Goal: Task Accomplishment & Management: Complete application form

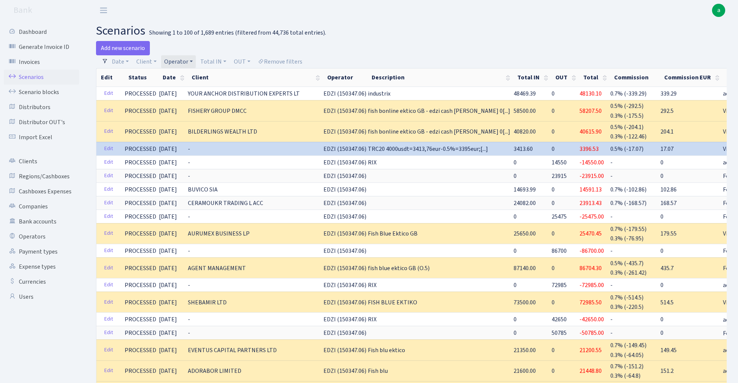
select select "100"
click at [179, 60] on link "Operator" at bounding box center [178, 61] width 35 height 13
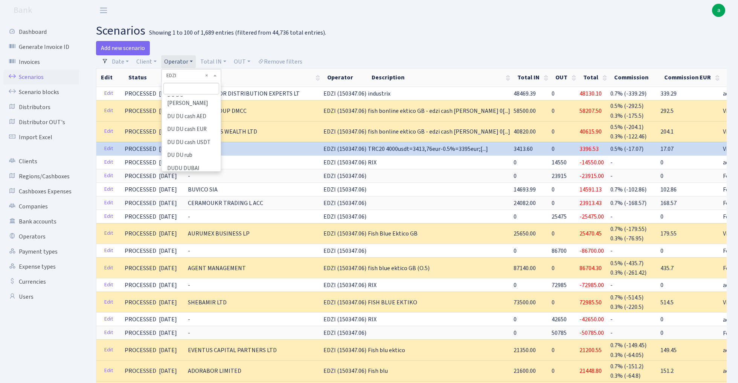
click at [179, 88] on input "search" at bounding box center [190, 89] width 55 height 12
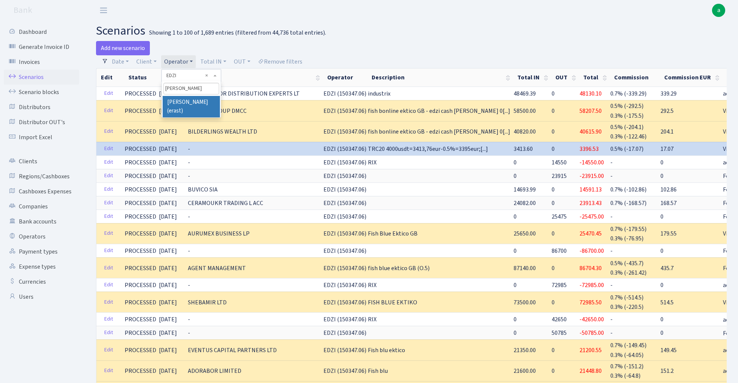
type input "erik"
click at [195, 101] on li "Erik MSK (erast)" at bounding box center [191, 106] width 57 height 21
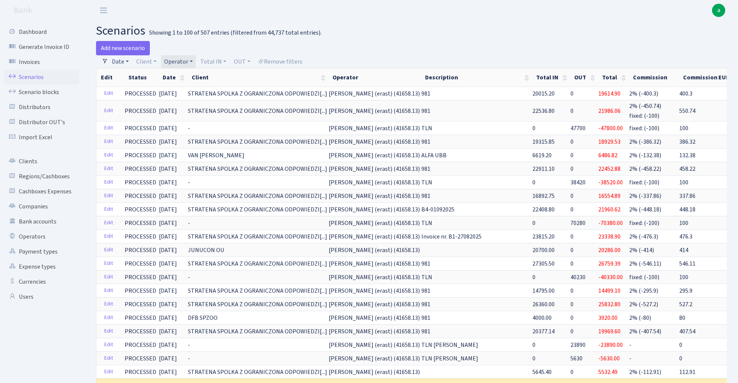
click at [124, 59] on link "Date" at bounding box center [120, 61] width 23 height 13
click at [147, 77] on input "29.09.2025 - 29.09.2025" at bounding box center [170, 76] width 90 height 14
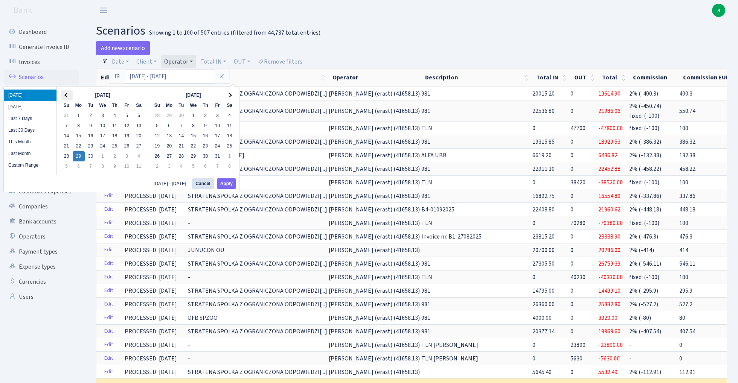
click at [65, 94] on th at bounding box center [67, 95] width 12 height 10
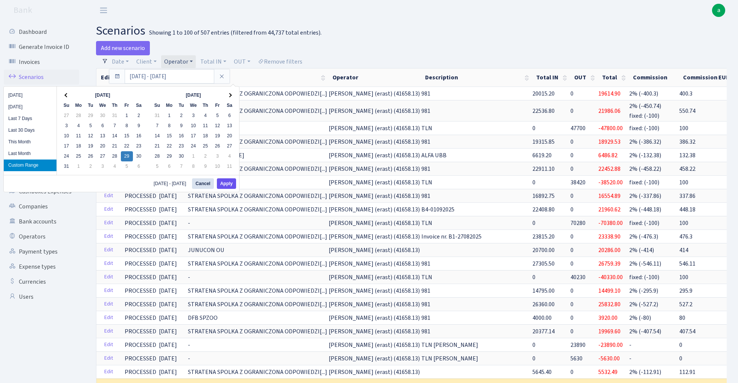
click at [228, 185] on button "Apply" at bounding box center [226, 184] width 19 height 11
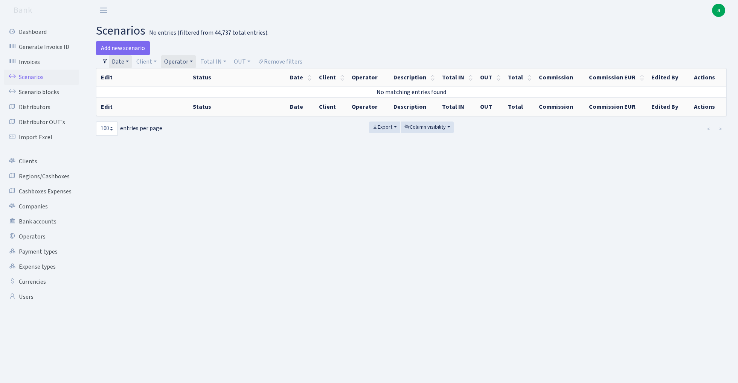
click at [180, 58] on link "Operator" at bounding box center [178, 61] width 35 height 13
click at [209, 73] on span "× Erik MSK (erast)" at bounding box center [192, 76] width 53 height 8
click at [190, 56] on link "Operator" at bounding box center [178, 61] width 35 height 13
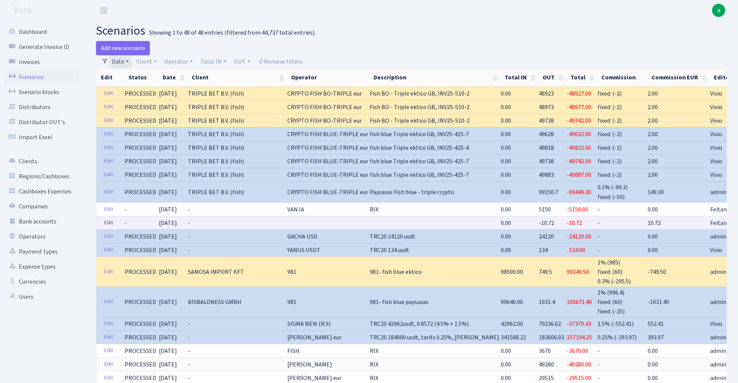
click at [107, 221] on link "Edit" at bounding box center [108, 223] width 15 height 12
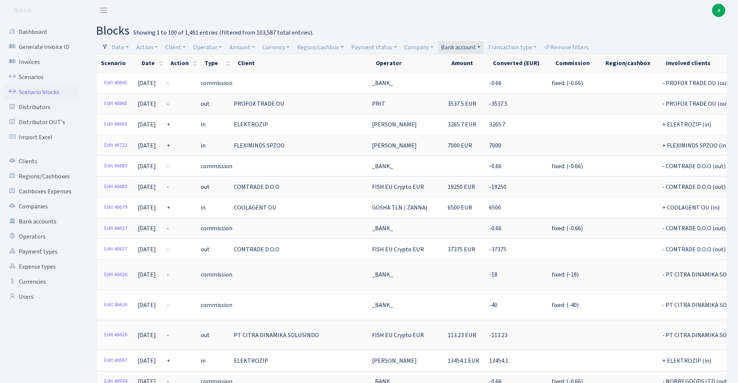
select select "100"
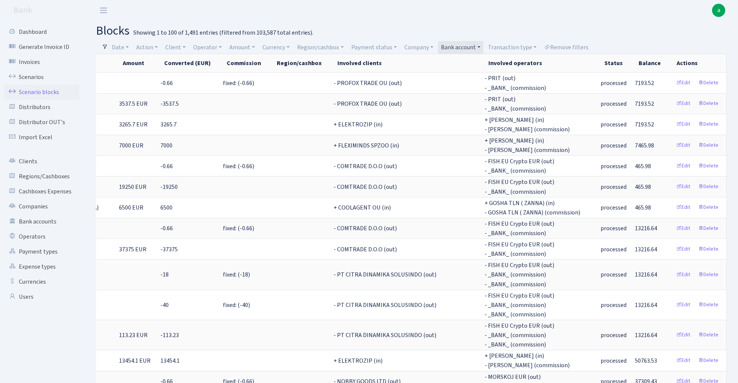
click at [469, 44] on link "Bank account" at bounding box center [461, 47] width 46 height 13
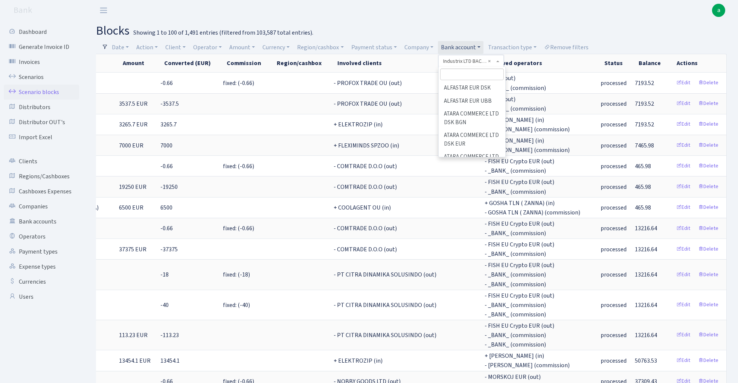
scroll to position [445, 0]
click at [551, 24] on h2 "blocks Showing 1 to 100 of 1,491 entries (filtered from 103,587 total entries)." at bounding box center [411, 31] width 631 height 14
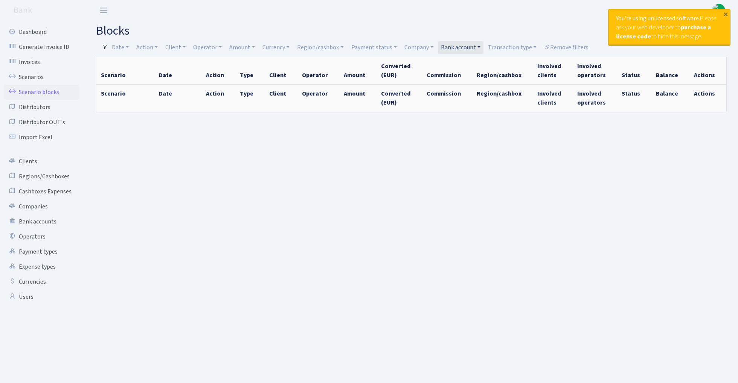
select select "100"
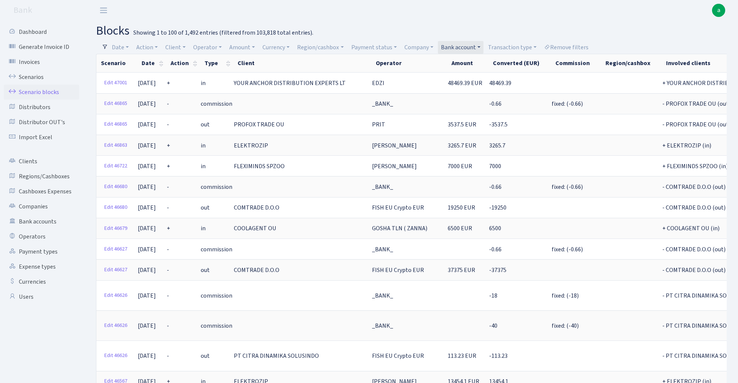
click at [467, 49] on link "Bank account" at bounding box center [461, 47] width 46 height 13
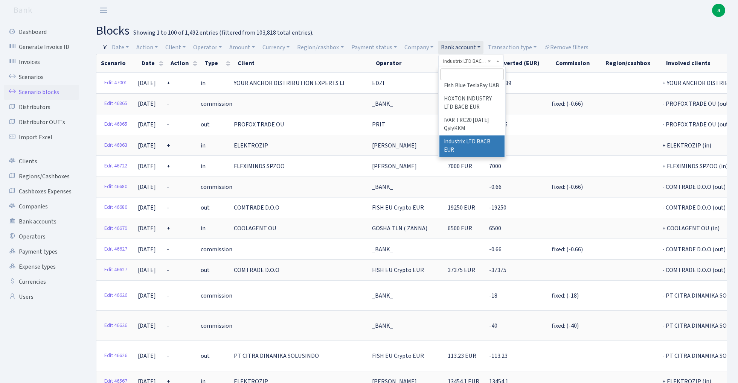
click at [463, 76] on input "search" at bounding box center [472, 75] width 64 height 12
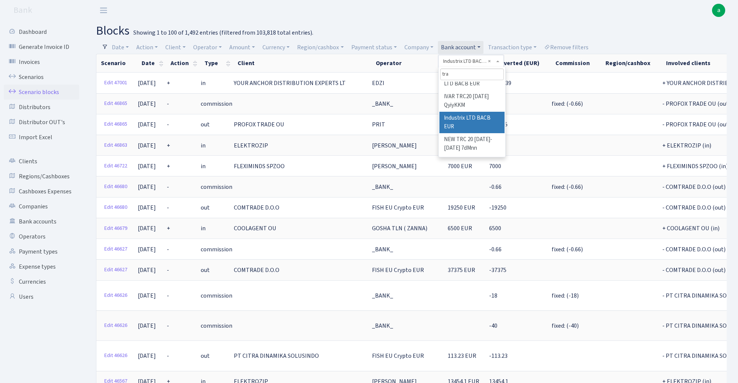
scroll to position [0, 0]
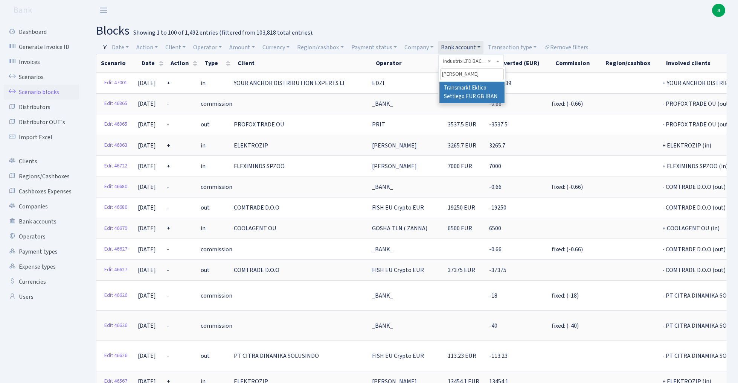
type input "tran"
click at [477, 92] on li "Transmarkt Ektico Settlego EUR GB IBAN" at bounding box center [472, 92] width 65 height 21
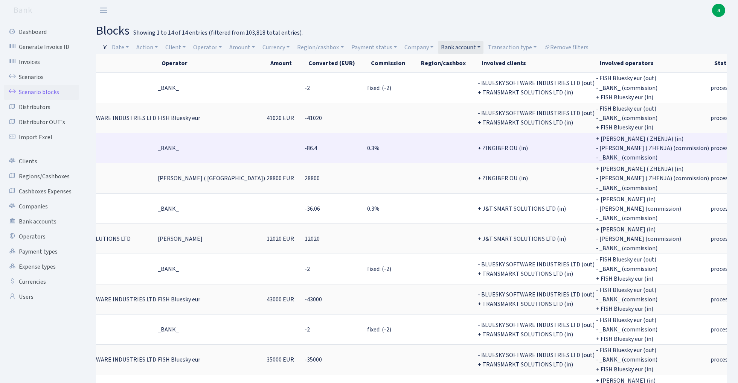
scroll to position [0, 176]
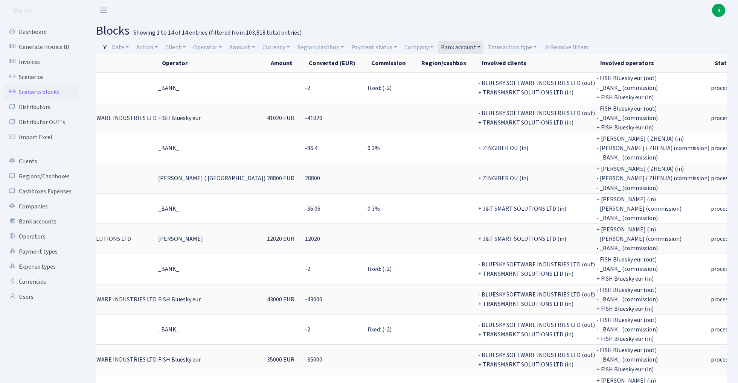
click at [464, 44] on link "Bank account" at bounding box center [461, 47] width 46 height 13
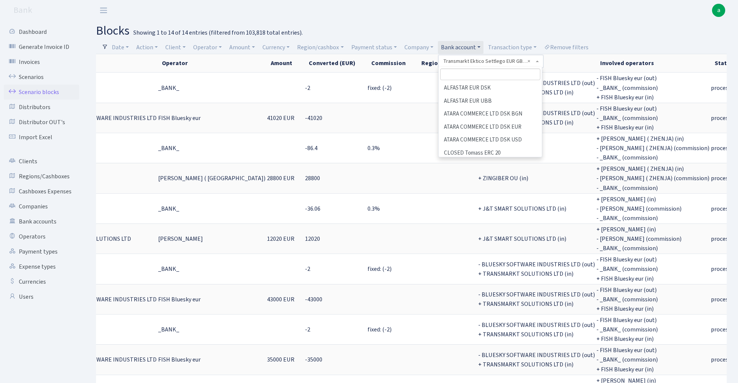
scroll to position [851, 0]
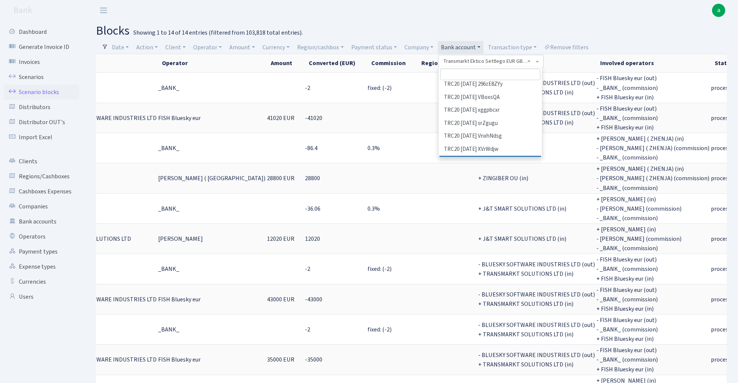
click at [466, 76] on input "search" at bounding box center [490, 75] width 100 height 12
type input "b"
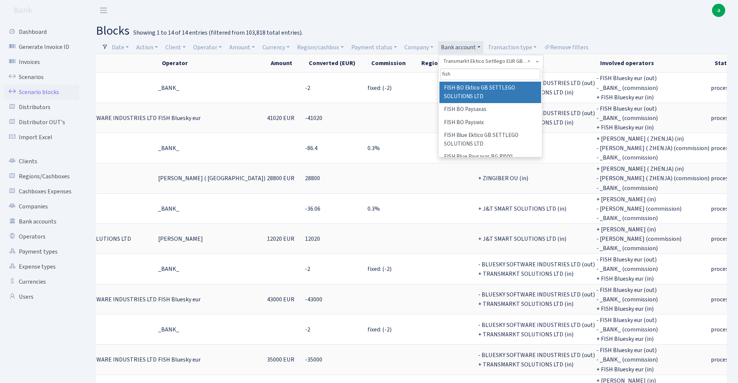
type input "fish"
click at [491, 90] on li "FISH BO Ektico GB SETTLEGO SOLUTIONS LTD" at bounding box center [491, 92] width 102 height 21
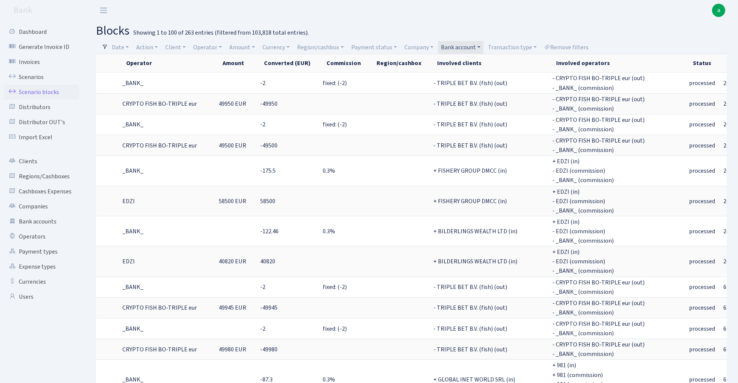
click at [470, 46] on link "Bank account" at bounding box center [461, 47] width 46 height 13
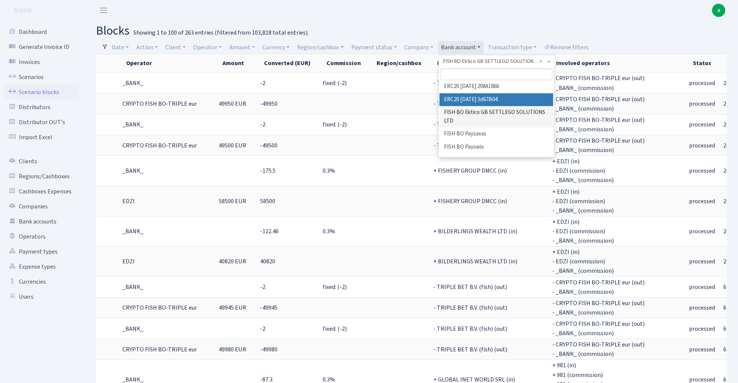
scroll to position [159, 0]
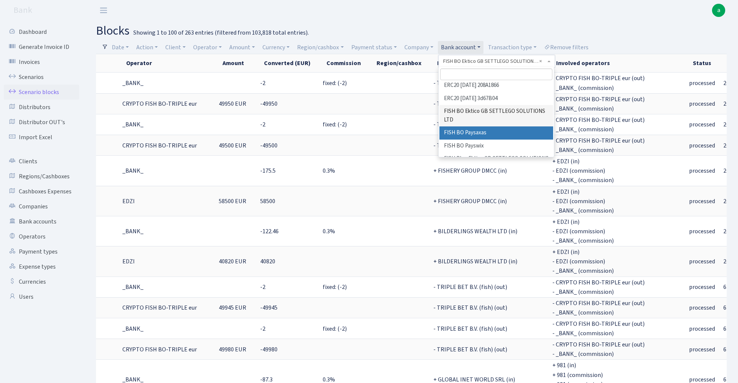
click at [480, 127] on li "FISH BO Paysaxas" at bounding box center [497, 133] width 114 height 13
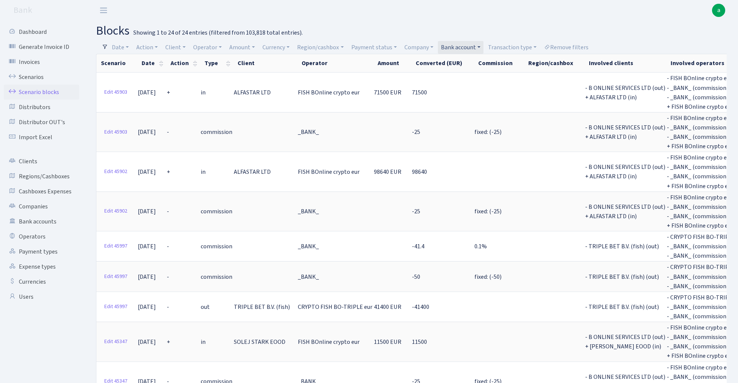
click at [461, 46] on link "Bank account" at bounding box center [461, 47] width 46 height 13
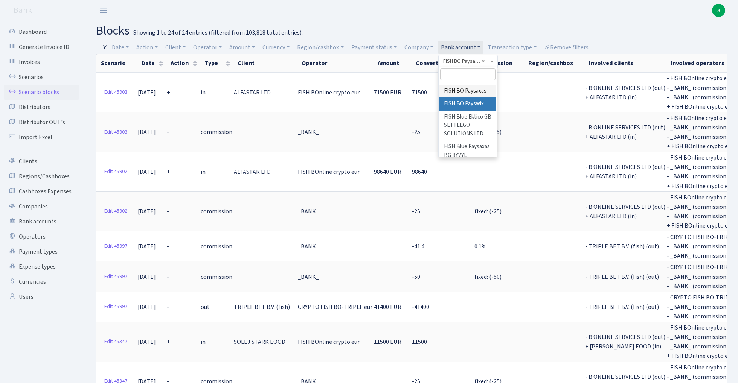
scroll to position [313, 0]
click at [468, 138] on li "FISH Blue Paysaxas BG RYVYL ([GEOGRAPHIC_DATA]) EAD" at bounding box center [468, 157] width 57 height 38
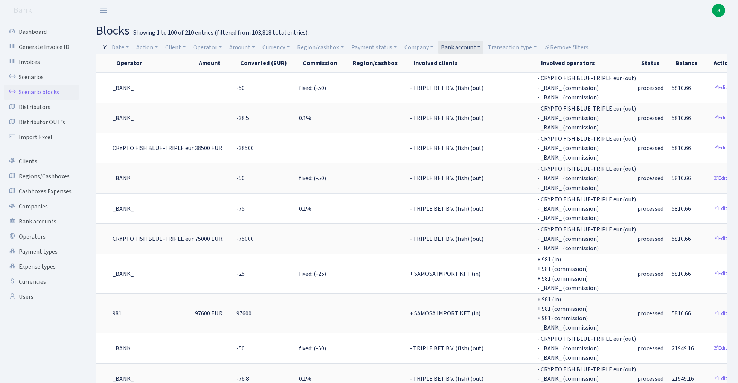
click at [469, 47] on link "Bank account" at bounding box center [461, 47] width 46 height 13
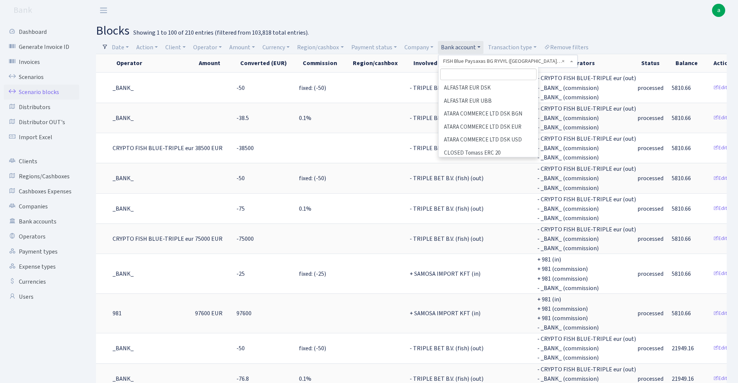
scroll to position [213, 0]
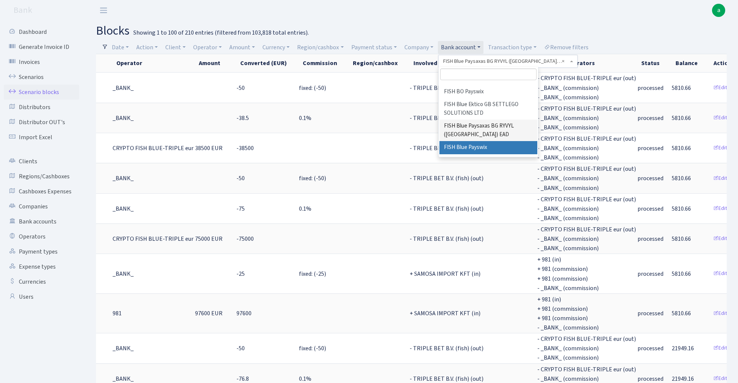
click at [477, 142] on li "FISH Blue Payswix" at bounding box center [489, 147] width 98 height 13
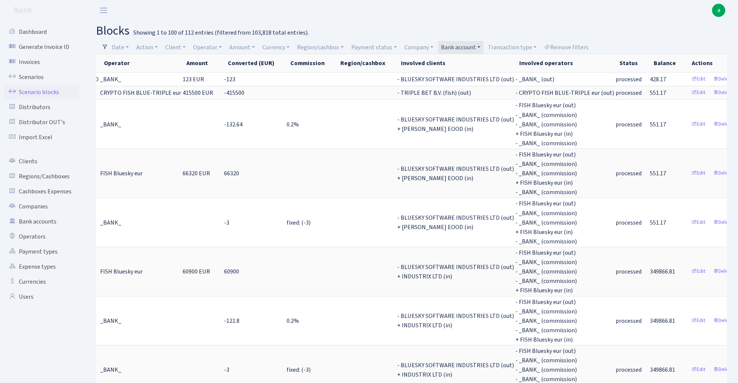
click at [461, 46] on link "Bank account" at bounding box center [461, 47] width 46 height 13
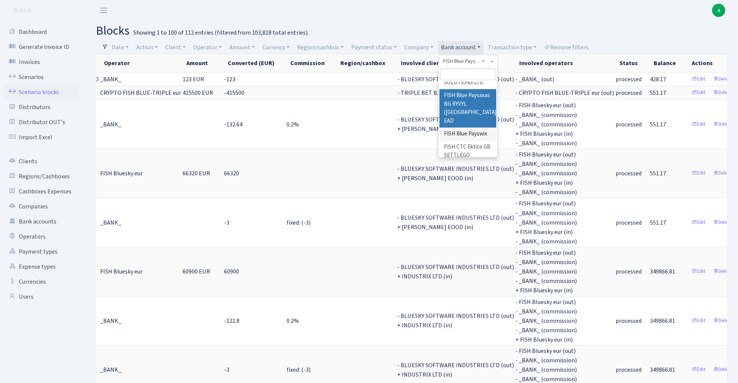
click at [385, 20] on header "Bank a My Account Logout" at bounding box center [369, 10] width 738 height 21
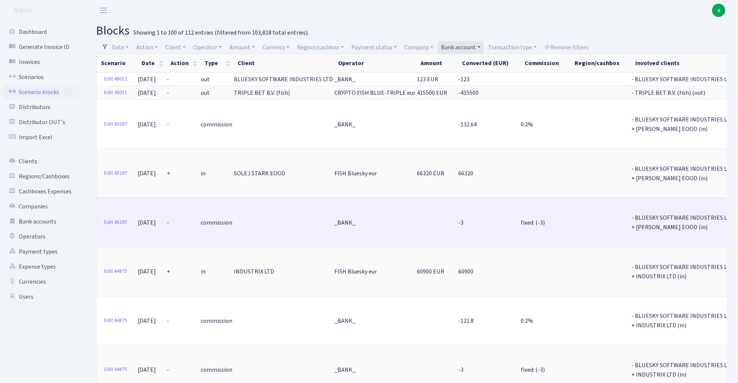
scroll to position [0, 0]
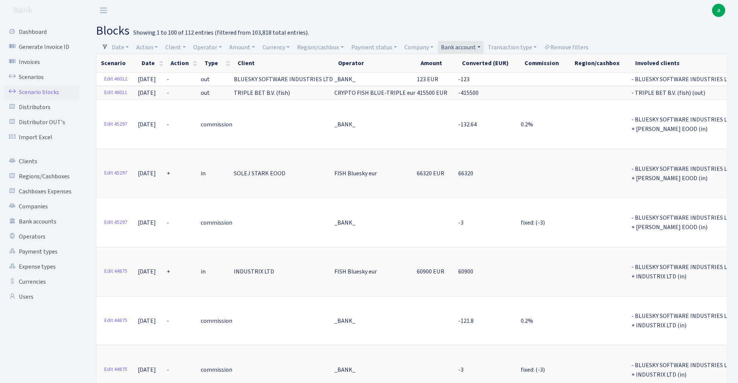
click at [466, 46] on link "Bank account" at bounding box center [461, 47] width 46 height 13
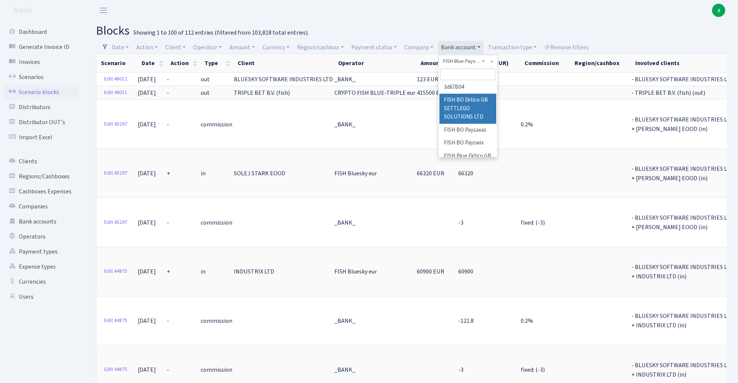
click at [471, 97] on li "FISH BO Ektico GB SETTLEGO SOLUTIONS LTD" at bounding box center [468, 109] width 57 height 30
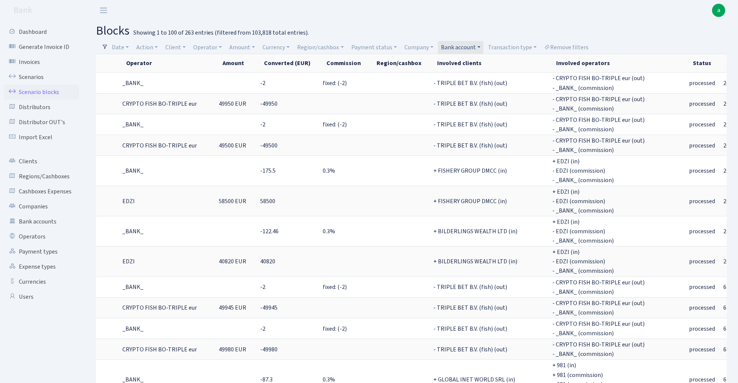
click at [465, 47] on link "Bank account" at bounding box center [461, 47] width 46 height 13
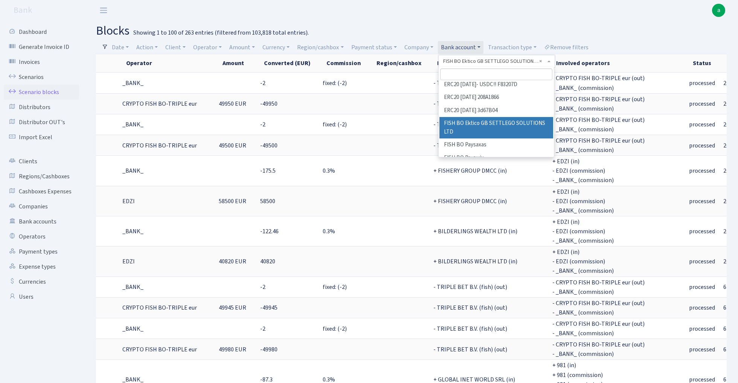
click at [463, 74] on input "search" at bounding box center [496, 75] width 112 height 12
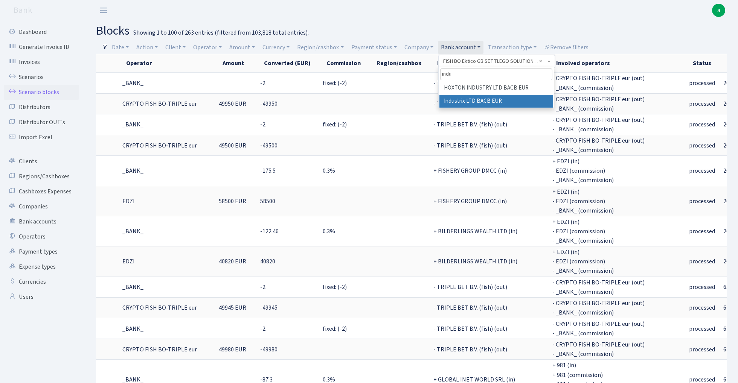
type input "indu"
click at [490, 99] on li "Industrix LTD BACB EUR" at bounding box center [497, 101] width 114 height 13
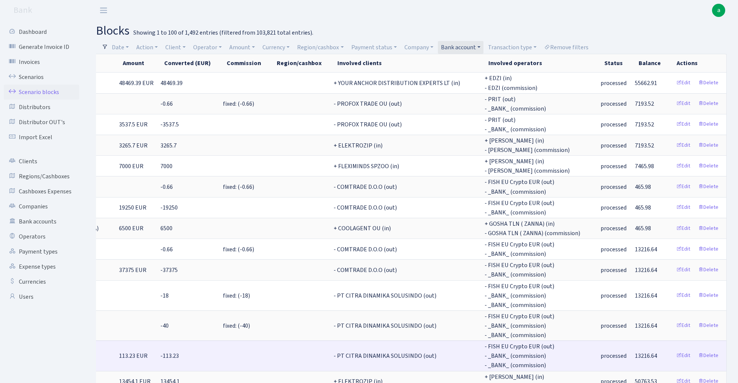
scroll to position [0, 368]
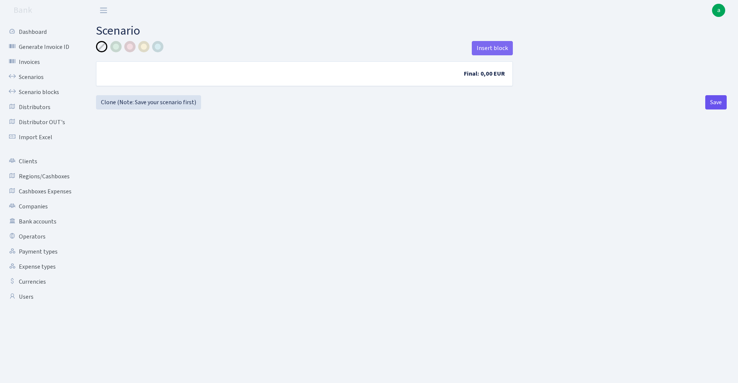
click at [715, 102] on button "Save" at bounding box center [716, 102] width 21 height 14
click at [29, 81] on link "Scenarios" at bounding box center [41, 77] width 75 height 15
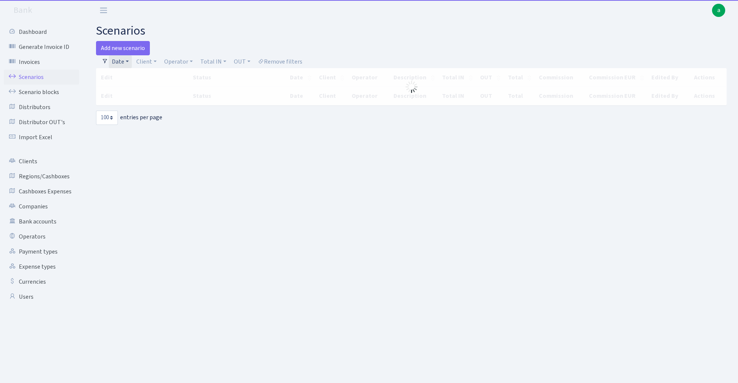
select select "100"
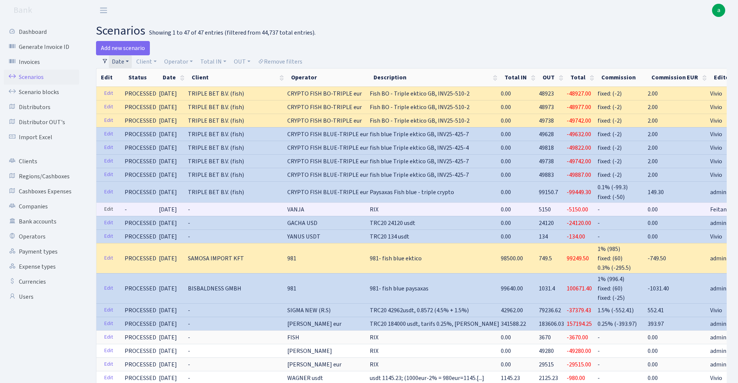
click at [109, 208] on link "Edit" at bounding box center [108, 210] width 15 height 12
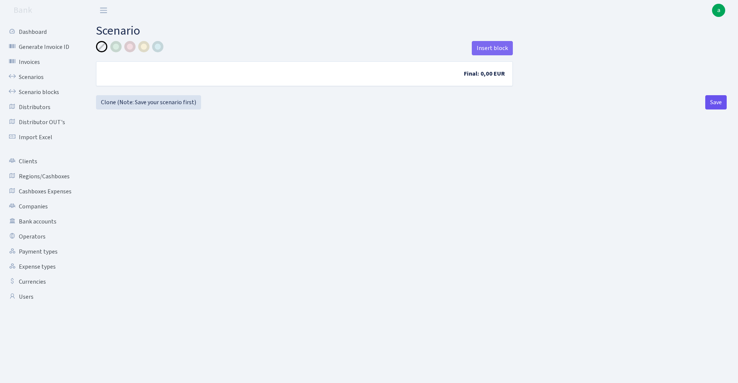
click at [720, 101] on button "Save" at bounding box center [716, 102] width 21 height 14
click at [31, 77] on link "Scenarios" at bounding box center [41, 77] width 75 height 15
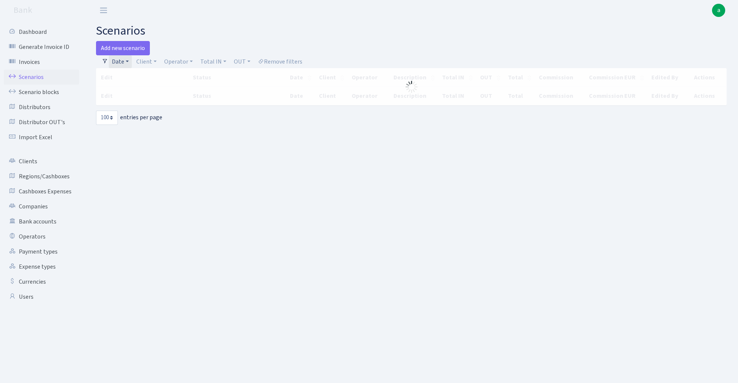
select select "100"
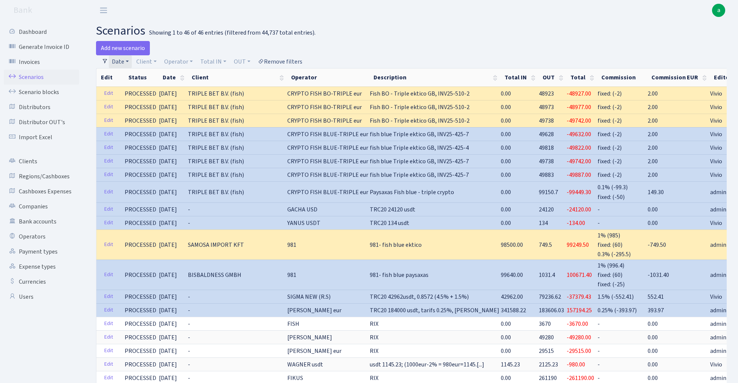
click at [289, 59] on link "Remove filters" at bounding box center [280, 61] width 50 height 13
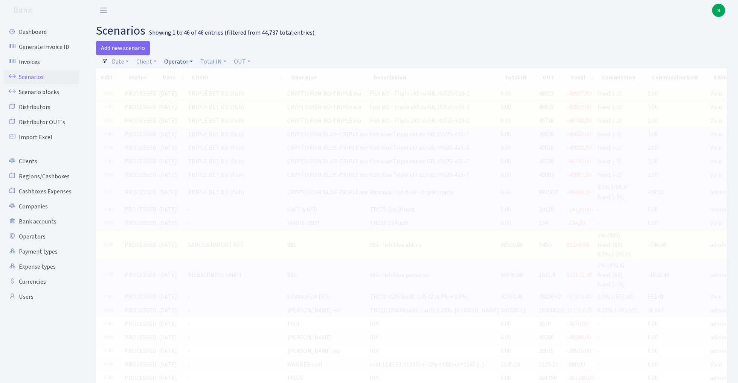
click at [174, 61] on link "Operator" at bounding box center [178, 61] width 35 height 13
click at [189, 93] on input "search" at bounding box center [190, 89] width 55 height 12
type input "erik"
click at [202, 102] on li "[PERSON_NAME] (erast)" at bounding box center [191, 106] width 57 height 21
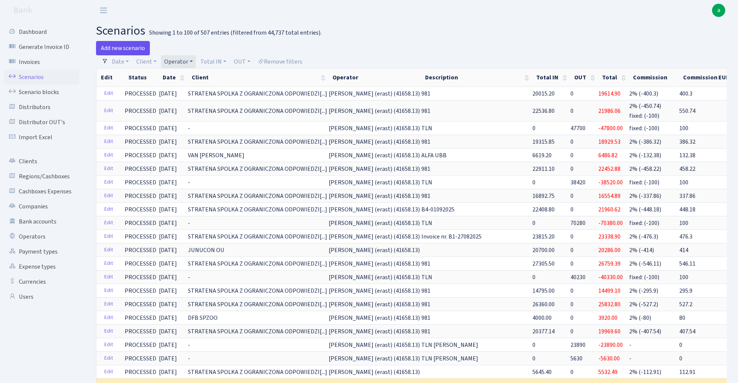
click at [130, 46] on link "Add new scenario" at bounding box center [123, 48] width 54 height 14
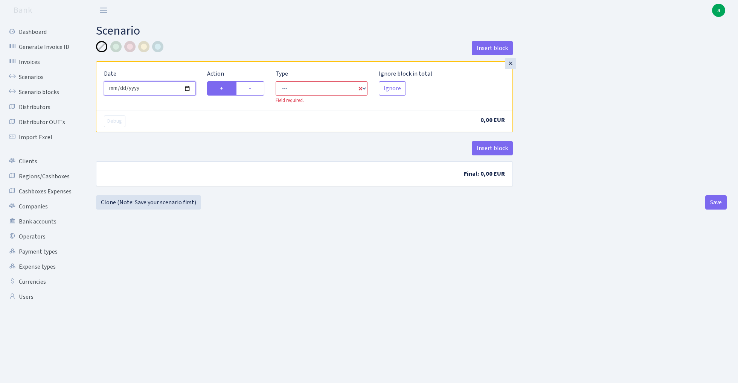
click at [151, 88] on input "[DATE]" at bounding box center [150, 88] width 92 height 14
type input "[DATE]"
click at [214, 33] on h2 "Scenario" at bounding box center [411, 31] width 631 height 14
select select "in"
select select "1"
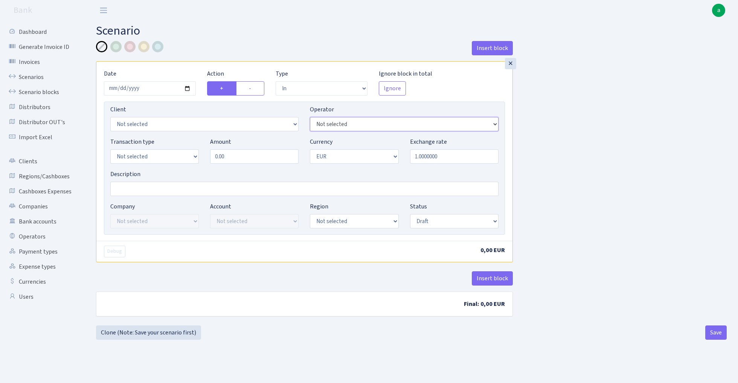
select select "155"
select select "3309"
select select "2"
click at [145, 189] on input "Description" at bounding box center [304, 189] width 388 height 14
type input "Transmarkt ektico"
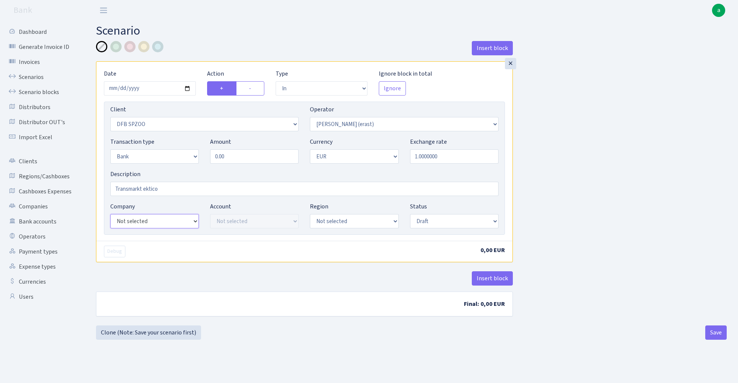
select select "25"
select select "73"
select select "processed"
click at [257, 157] on input "0.00" at bounding box center [254, 157] width 89 height 14
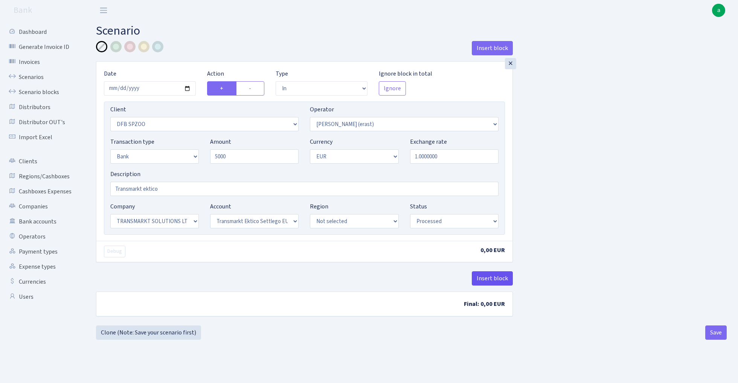
type input "5,000.00"
click at [479, 279] on button "Insert block" at bounding box center [492, 279] width 41 height 14
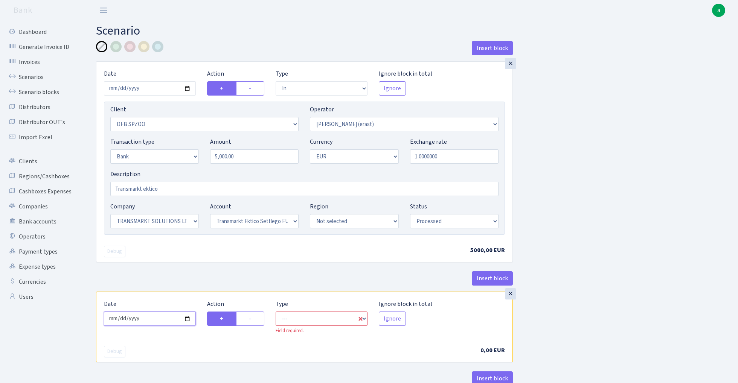
click at [143, 322] on input "2025-09-29" at bounding box center [150, 319] width 92 height 14
type input "2025-09-26"
click at [192, 254] on div "Debug" at bounding box center [201, 252] width 206 height 12
click at [255, 322] on label "-" at bounding box center [250, 319] width 28 height 14
click at [254, 319] on input "-" at bounding box center [251, 317] width 5 height 5
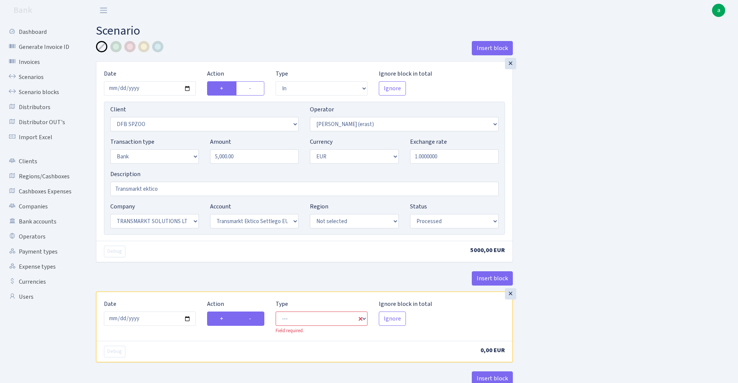
radio input "true"
radio input "false"
select select "commission"
select select "155"
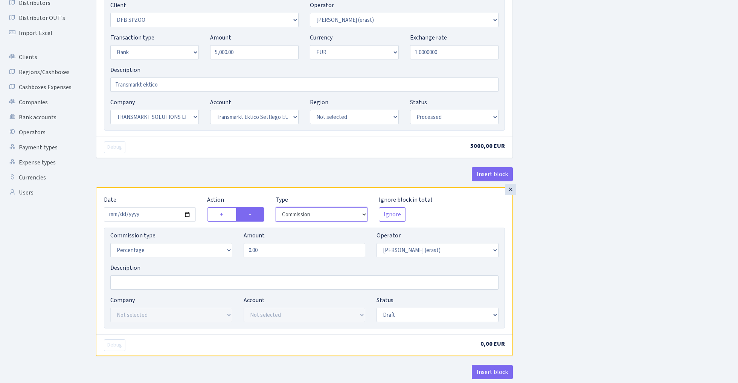
scroll to position [109, 0]
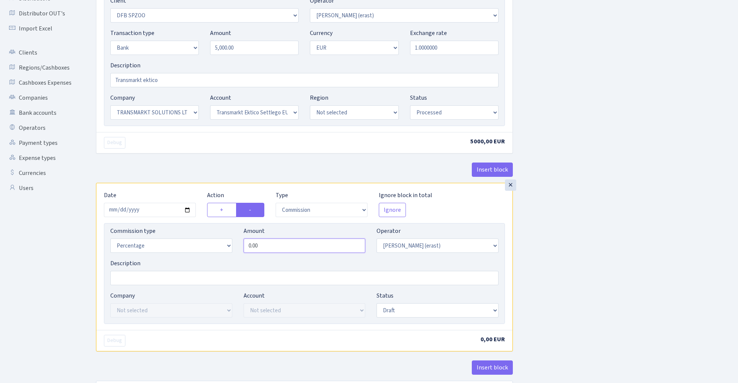
click at [280, 246] on input "0.00" at bounding box center [305, 246] width 122 height 14
type input "2.00"
click at [562, 226] on div "Insert block × Date 2025-09-26 Action + - Type --- In Out Commission Field requ…" at bounding box center [411, 172] width 642 height 480
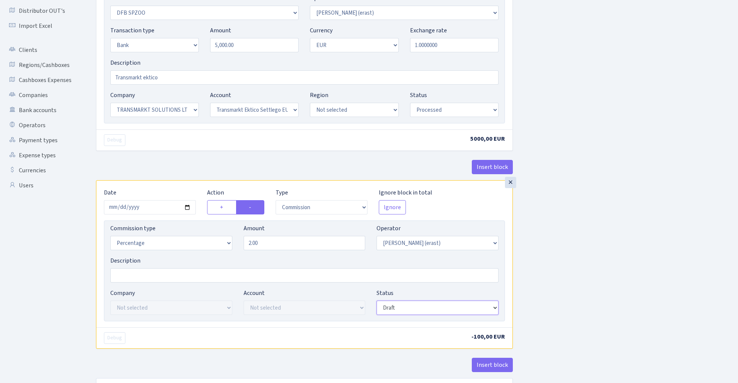
select select "processed"
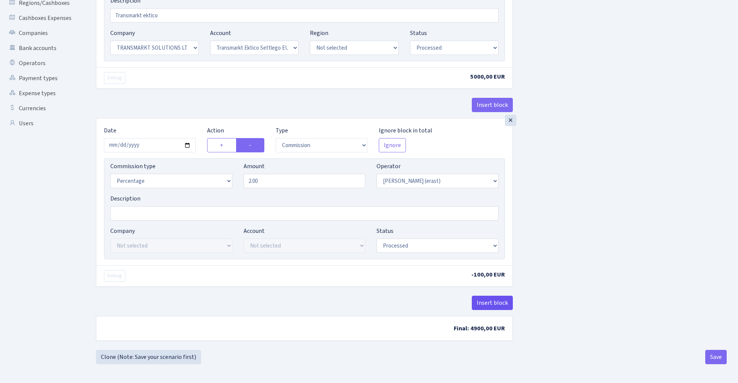
click at [496, 302] on button "Insert block" at bounding box center [492, 303] width 41 height 14
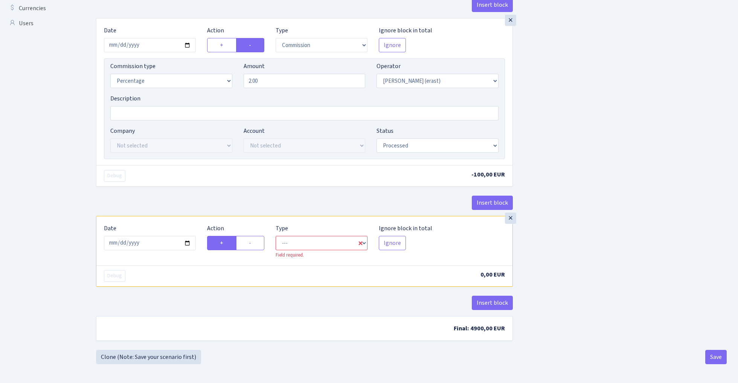
scroll to position [276, 0]
click at [155, 241] on input "2025-09-29" at bounding box center [150, 243] width 92 height 14
type input "2025-09-26"
click at [198, 204] on div "Insert block" at bounding box center [304, 206] width 417 height 20
click at [261, 243] on label "-" at bounding box center [250, 243] width 28 height 14
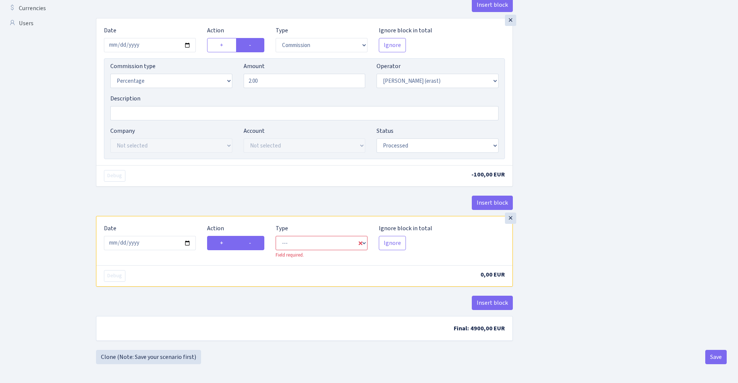
click at [254, 243] on input "-" at bounding box center [251, 241] width 5 height 5
radio input "true"
radio input "false"
select select "commission"
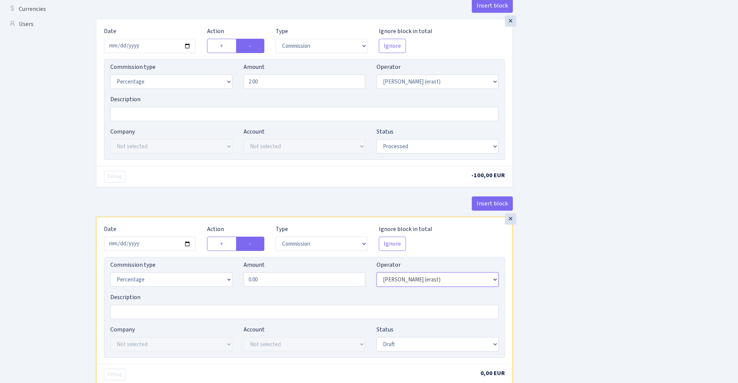
select select "1"
click at [265, 281] on input "0.00" at bounding box center [305, 280] width 122 height 14
type input "0.30"
click at [585, 274] on div "Insert block × Date 2025-09-26 Action + - Type --- In Out Commission Field requ…" at bounding box center [411, 108] width 642 height 681
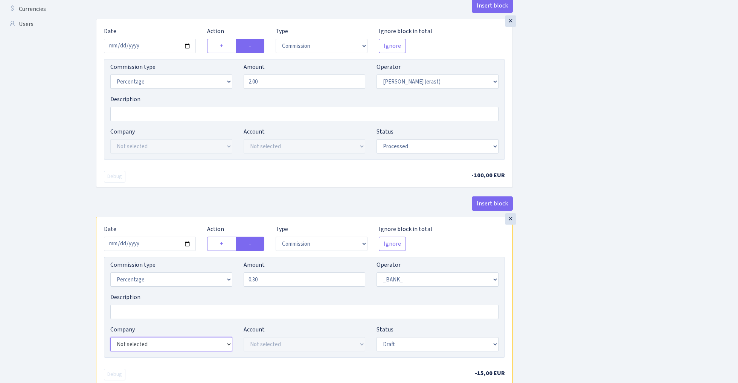
select select "25"
select select "73"
select select "processed"
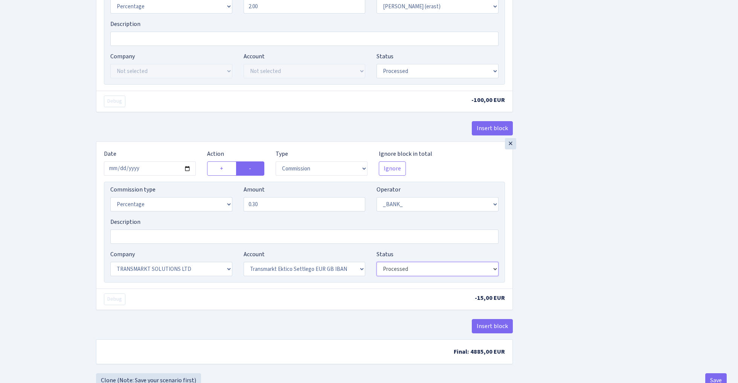
scroll to position [375, 0]
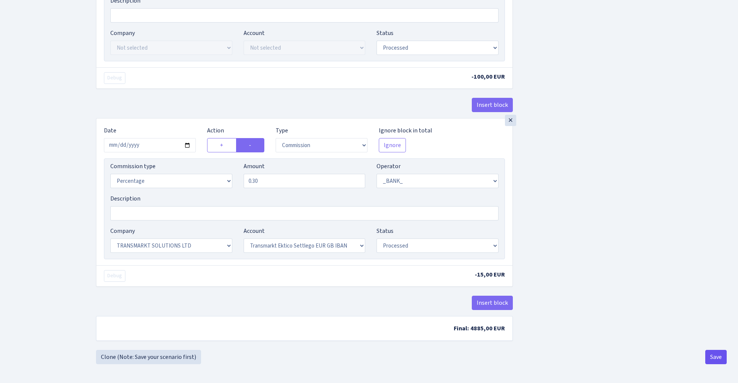
click at [713, 362] on button "Save" at bounding box center [716, 357] width 21 height 14
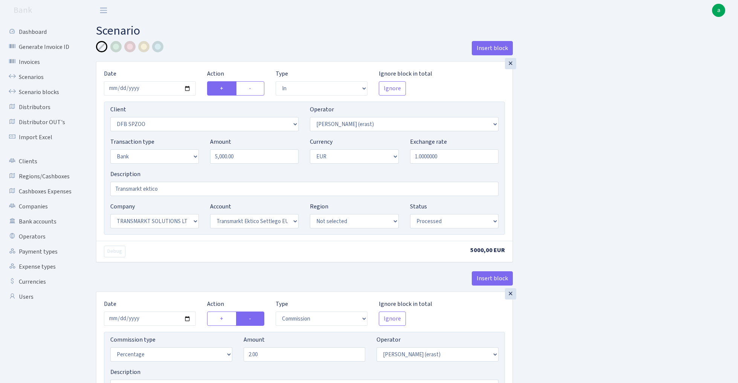
select select "in"
select select "3309"
select select "155"
select select "2"
select select "1"
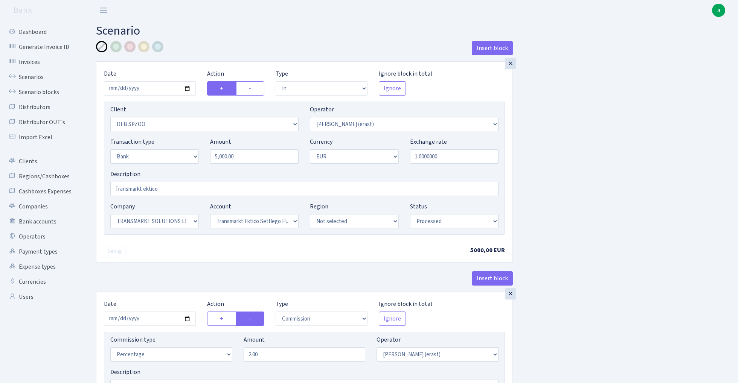
select select "25"
select select "73"
select select "processed"
select select "commission"
select select "155"
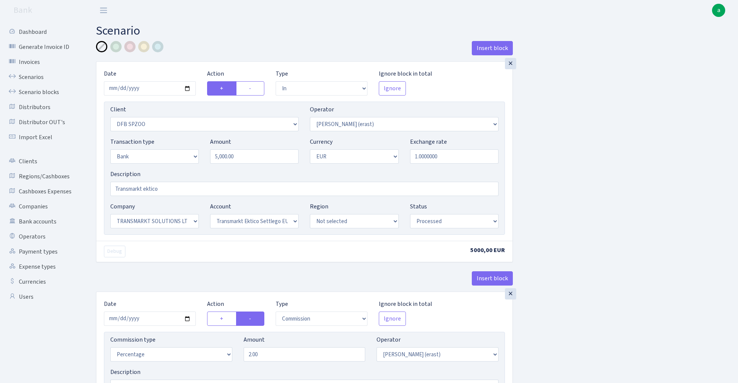
select select "processed"
select select "commission"
select select "1"
select select "25"
select select "73"
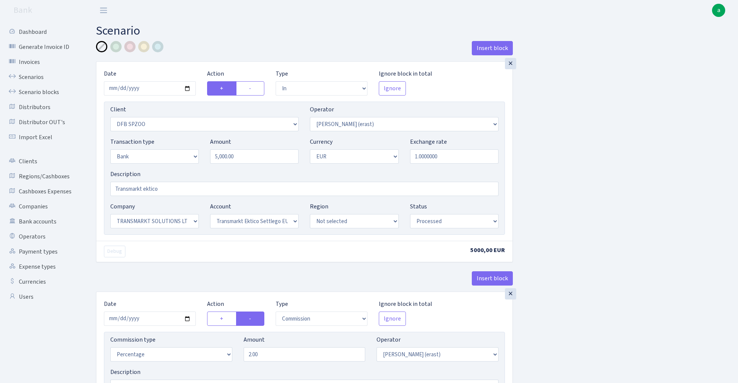
select select "processed"
click at [24, 76] on link "Scenarios" at bounding box center [41, 77] width 75 height 15
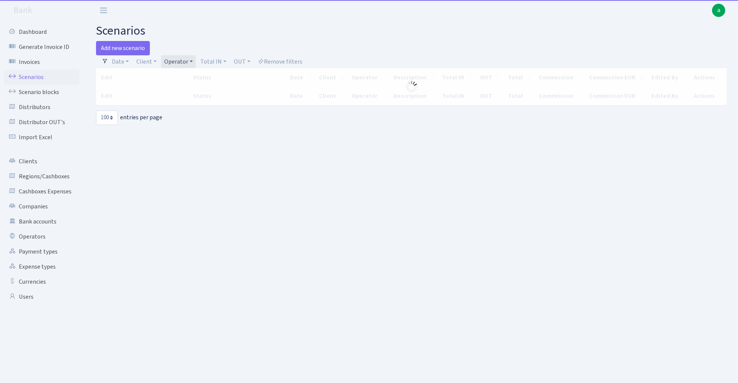
select select "100"
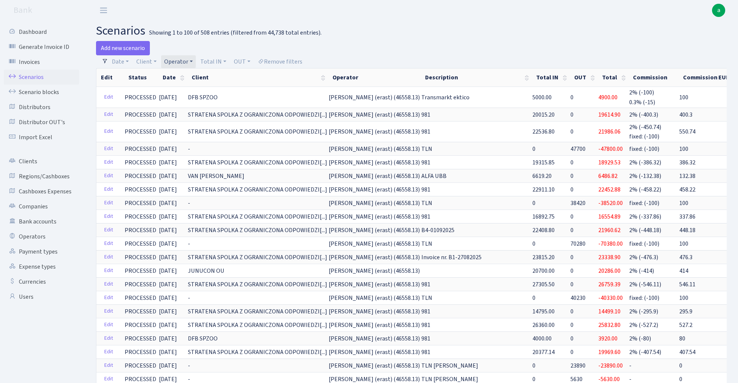
click at [181, 62] on link "Operator" at bounding box center [178, 61] width 35 height 13
click at [195, 90] on input "search" at bounding box center [190, 89] width 55 height 12
type input "gree"
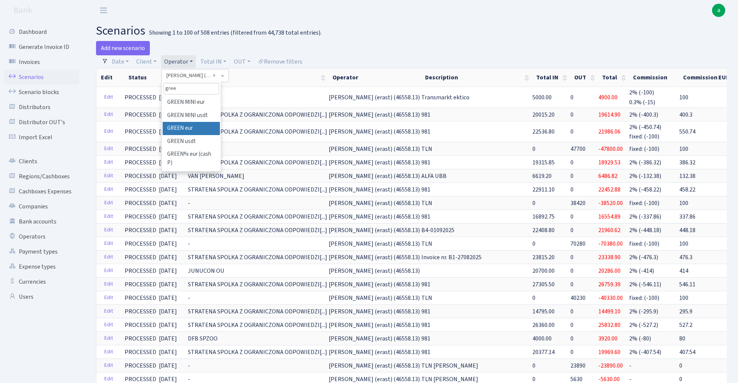
click at [195, 130] on li "GREEN eur" at bounding box center [191, 128] width 57 height 13
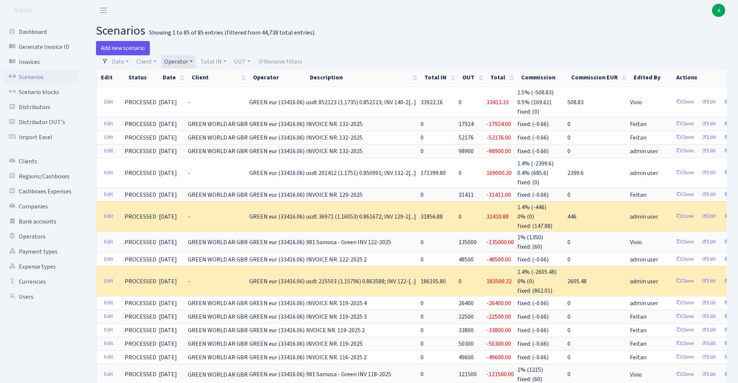
click at [124, 45] on link "Add new scenario" at bounding box center [123, 48] width 54 height 14
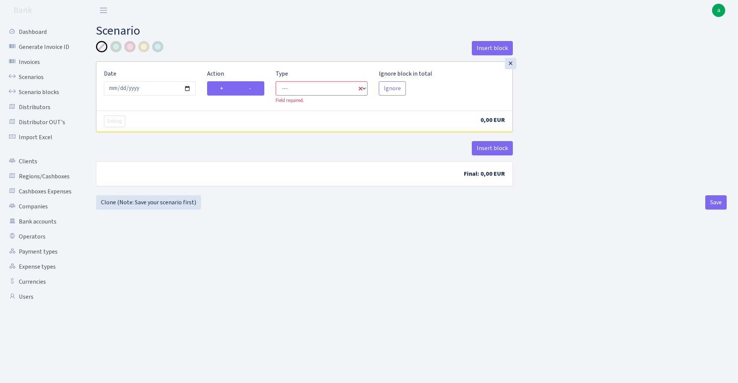
click at [260, 90] on label "-" at bounding box center [250, 88] width 28 height 14
click at [254, 89] on input "-" at bounding box center [251, 86] width 5 height 5
radio input "true"
radio input "false"
select select "out"
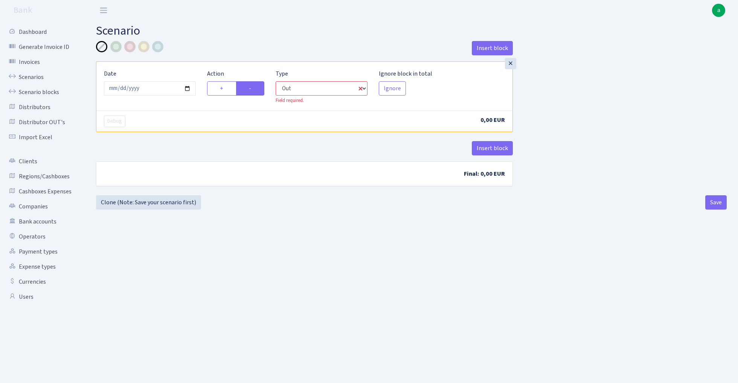
select select "1"
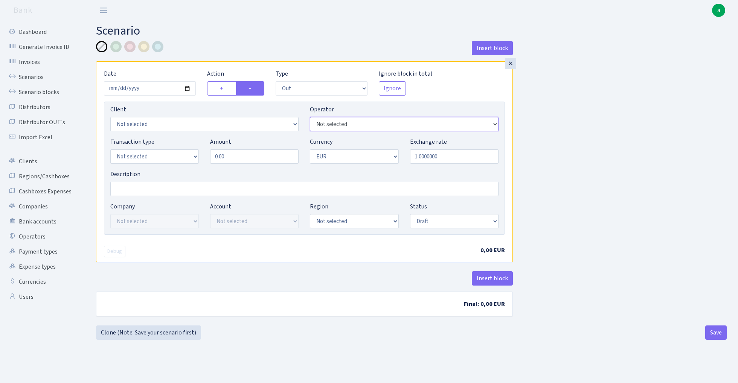
select select "461"
select select "2047"
select select "2"
click at [249, 160] on input "0.00" at bounding box center [254, 157] width 89 height 14
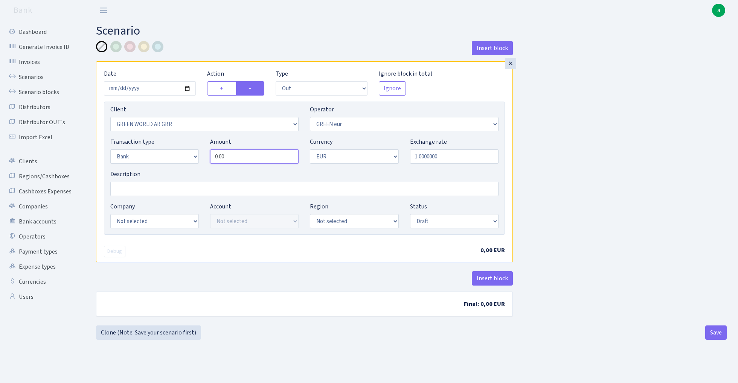
paste input "33413"
type input "33,413.00"
click at [130, 189] on input "Description" at bounding box center [304, 189] width 388 height 14
paste input "INVOICE NR. 140-2025"
type input "Industrix INVOICE NR. 140-2025"
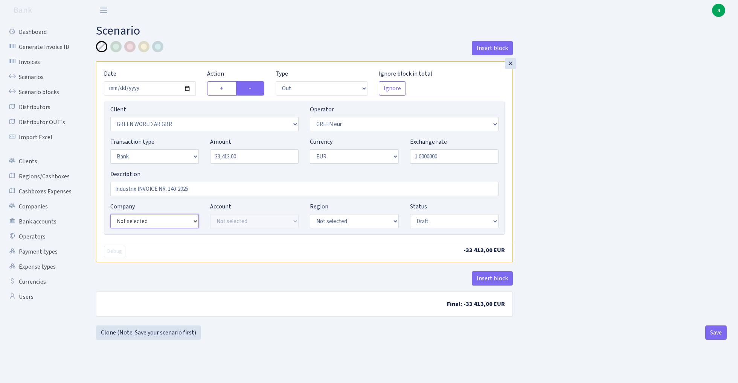
select select "17"
select select "41"
select select "processed"
click at [495, 278] on button "Insert block" at bounding box center [492, 279] width 41 height 14
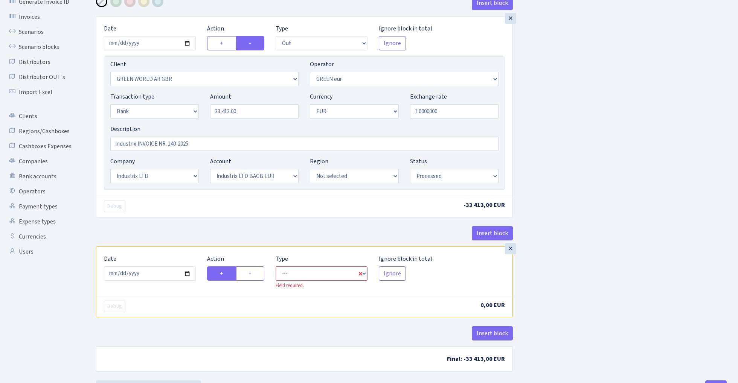
scroll to position [46, 0]
click at [255, 273] on label "-" at bounding box center [250, 273] width 28 height 14
click at [254, 273] on input "-" at bounding box center [251, 271] width 5 height 5
radio input "true"
radio input "false"
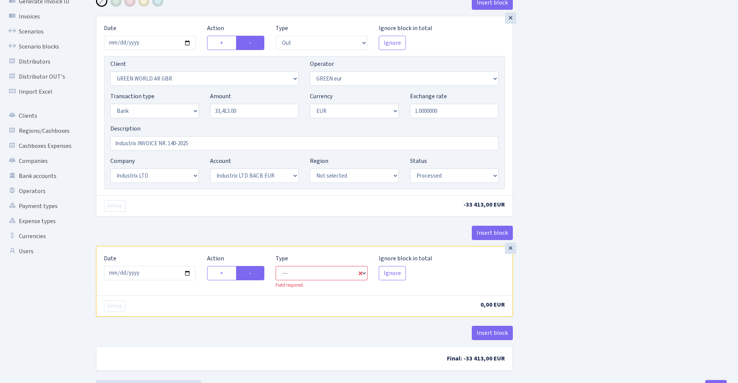
select select "commission"
select select "461"
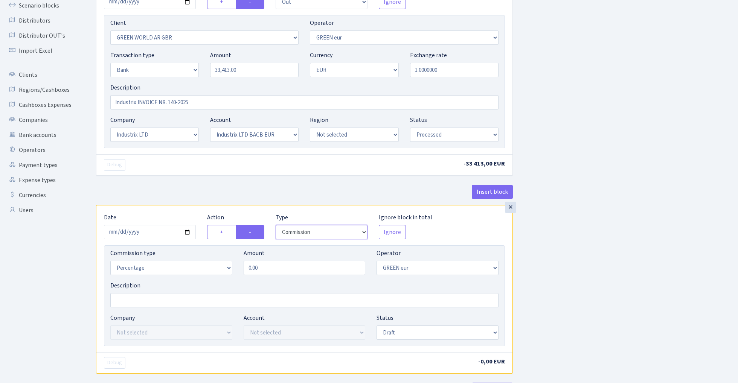
scroll to position [111, 0]
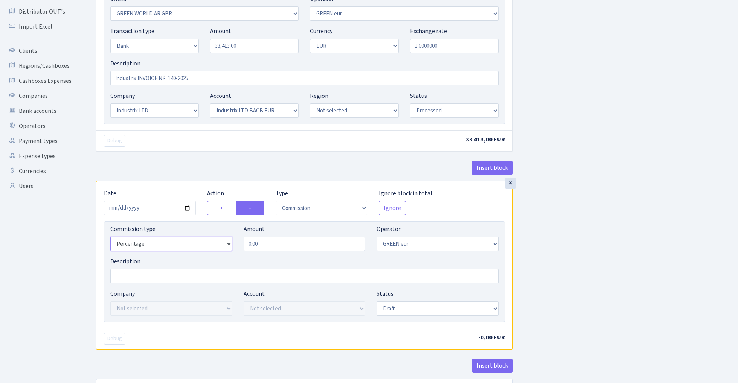
select select "fixed"
click at [294, 246] on input "0.00" at bounding box center [305, 244] width 122 height 14
type input "0.66"
select select "1"
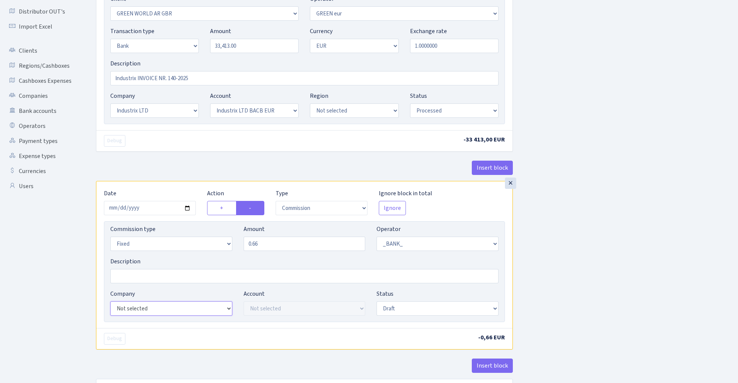
select select "17"
select select "41"
select select "processed"
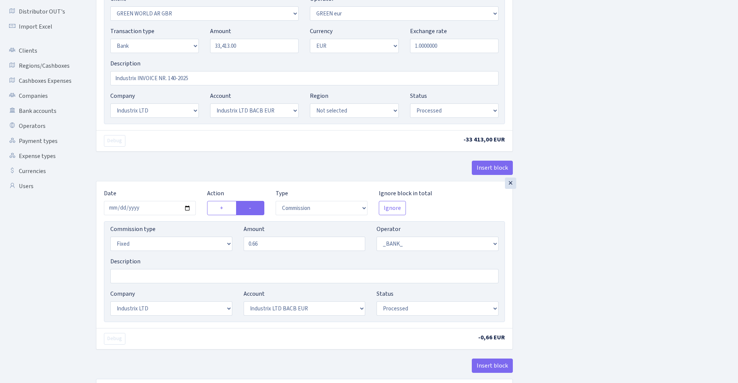
click at [533, 281] on div "Insert block × Date [DATE] Action + - Type --- In Out Commission Field required…" at bounding box center [411, 171] width 642 height 483
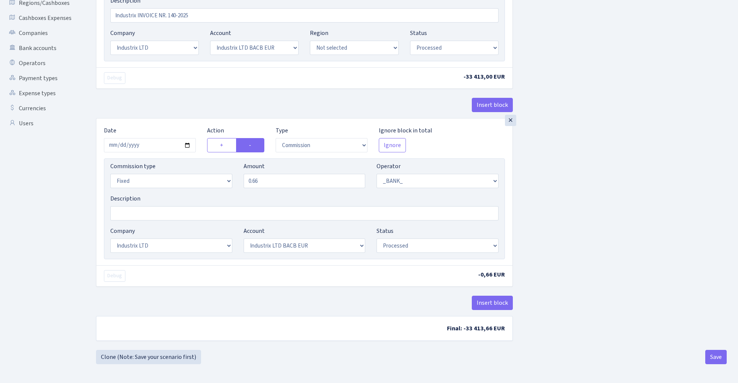
scroll to position [176, 0]
click at [719, 359] on button "Save" at bounding box center [716, 357] width 21 height 14
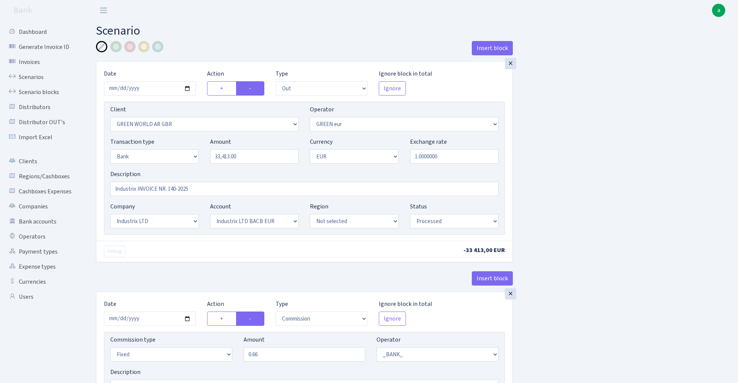
select select "out"
select select "2047"
select select "461"
select select "2"
select select "1"
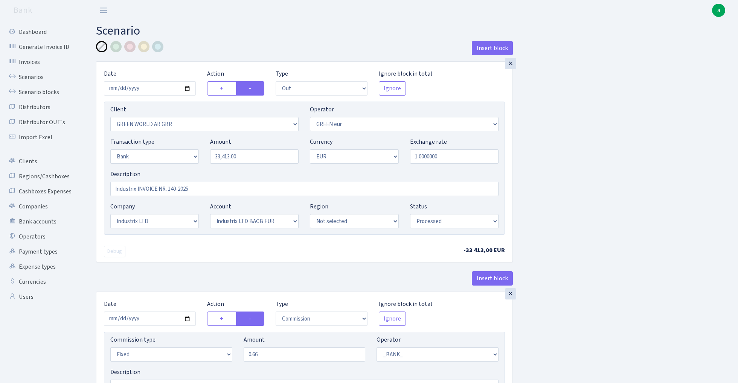
select select "17"
select select "41"
select select "processed"
select select "commission"
select select "fixed"
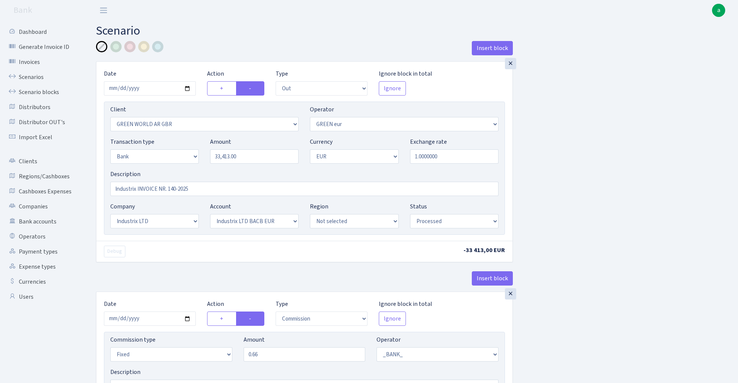
select select "1"
select select "17"
select select "41"
select select "processed"
click at [30, 75] on link "Scenarios" at bounding box center [41, 77] width 75 height 15
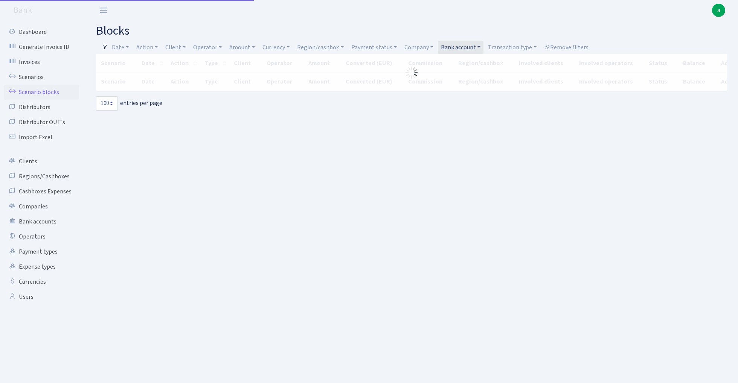
select select "100"
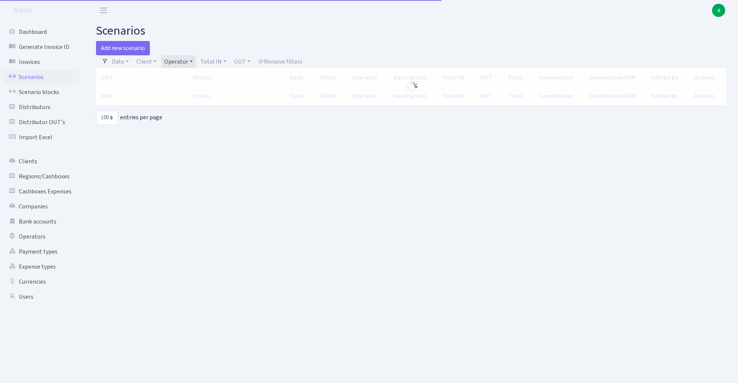
select select "100"
click at [177, 62] on link "Operator" at bounding box center [178, 61] width 35 height 13
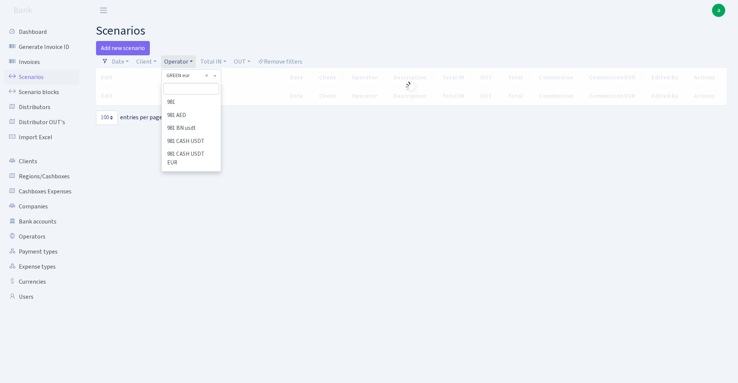
scroll to position [1723, 0]
click at [191, 87] on input "search" at bounding box center [190, 89] width 55 height 12
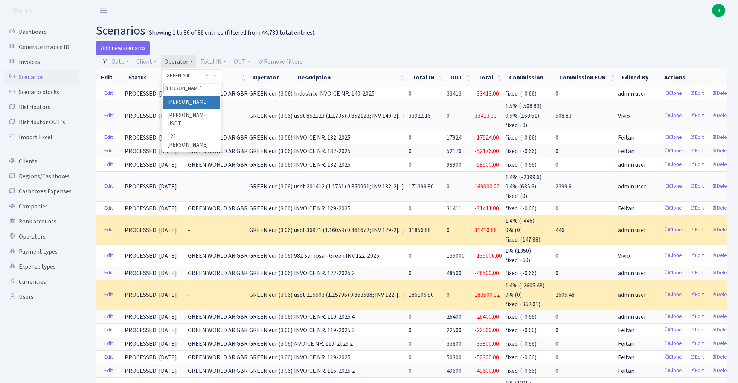
type input "kost"
click at [197, 103] on li "[PERSON_NAME]" at bounding box center [191, 102] width 57 height 13
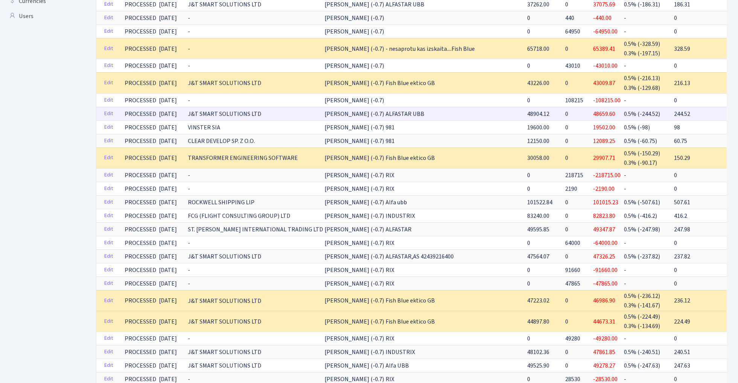
scroll to position [288, 0]
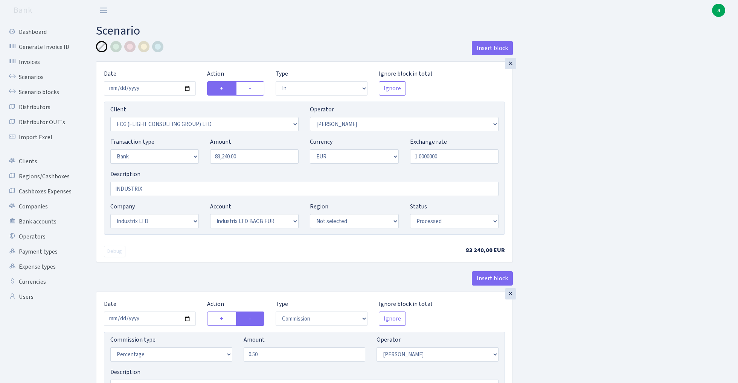
select select "in"
select select "1427"
select select "439"
select select "2"
select select "1"
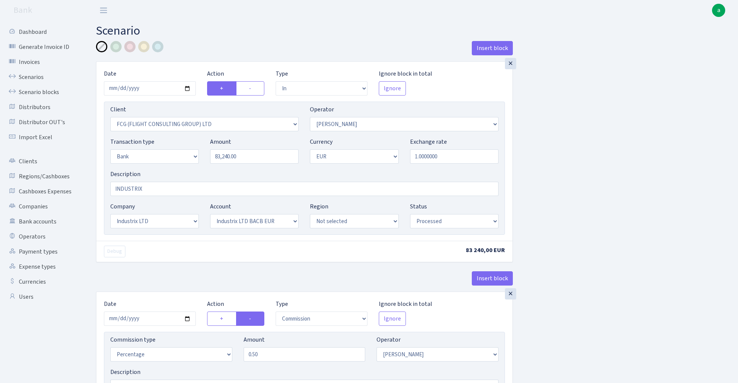
select select "17"
select select "41"
select select "processed"
select select "commission"
select select "439"
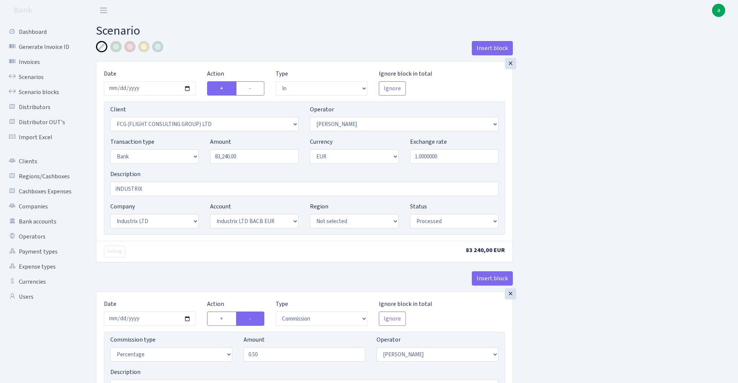
select select "processed"
click at [150, 88] on input "2025-09-04" at bounding box center [150, 88] width 92 height 14
type input "[DATE]"
click at [204, 44] on div "Insert block" at bounding box center [304, 51] width 417 height 20
click at [250, 156] on input "83240.00" at bounding box center [254, 157] width 89 height 14
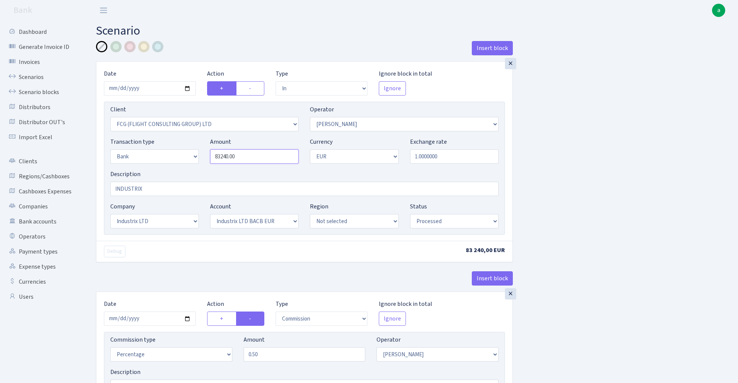
click at [250, 156] on input "83240.00" at bounding box center [254, 157] width 89 height 14
paste input "INVOICE NR. 140-2025"
click at [668, 166] on div "Insert block × Date 2025-09-29 Action + - Type --- In Out Commission Field requ…" at bounding box center [411, 282] width 642 height 483
click at [237, 160] on input "0.00" at bounding box center [254, 157] width 89 height 14
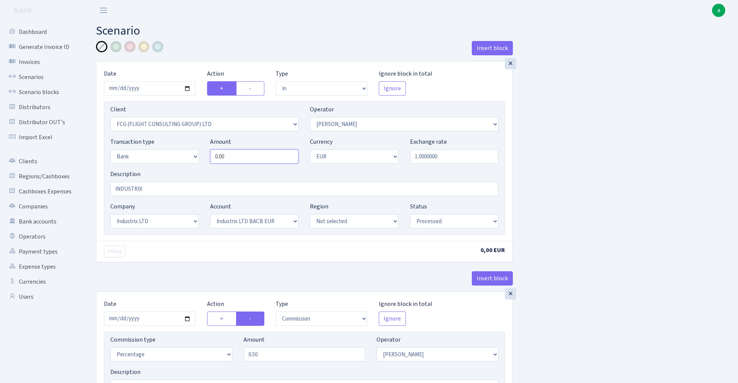
paste input "8746"
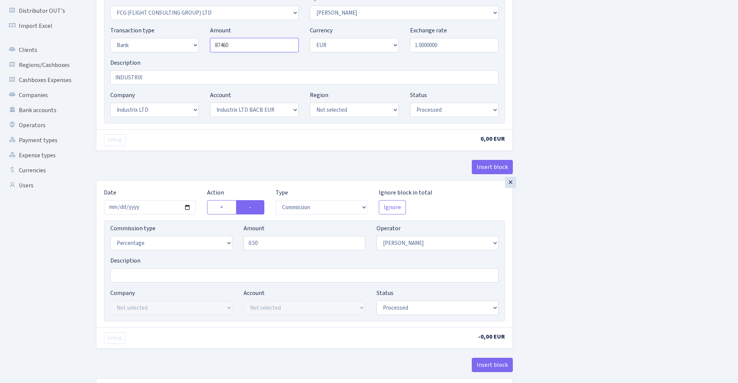
scroll to position [113, 0]
type input "87,460.00"
click at [147, 211] on input "2025-09-04" at bounding box center [150, 206] width 92 height 14
type input "2025-09-29"
click at [210, 142] on div "Debug" at bounding box center [201, 139] width 206 height 12
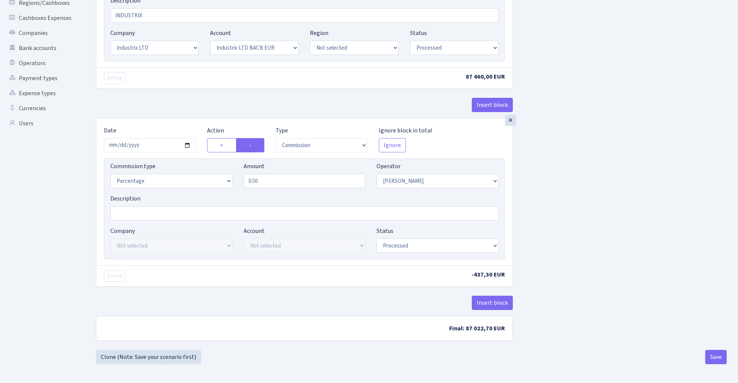
scroll to position [176, 0]
click at [714, 363] on button "Save" at bounding box center [716, 357] width 21 height 14
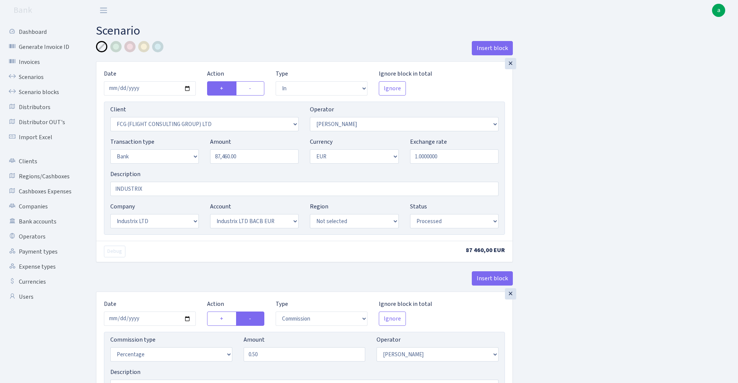
select select "in"
select select "1427"
select select "439"
select select "2"
select select "1"
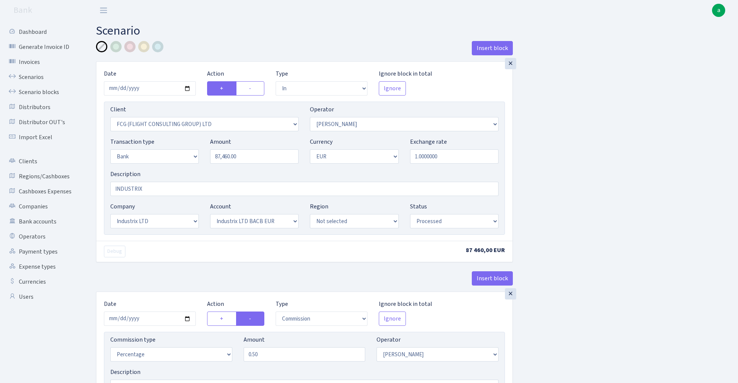
select select "17"
select select "41"
select select "processed"
select select "commission"
select select "439"
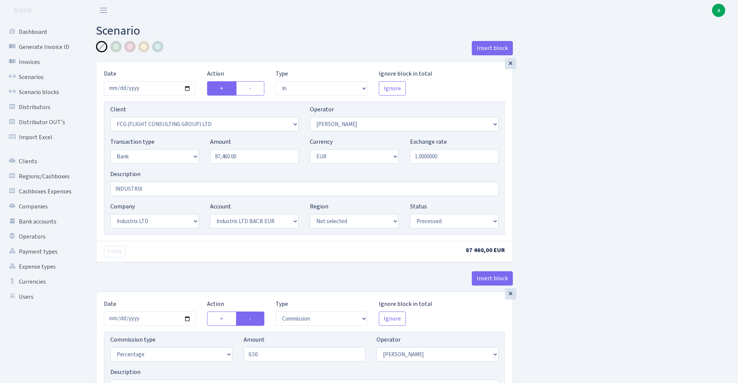
select select "processed"
click at [33, 77] on link "Scenarios" at bounding box center [41, 77] width 75 height 15
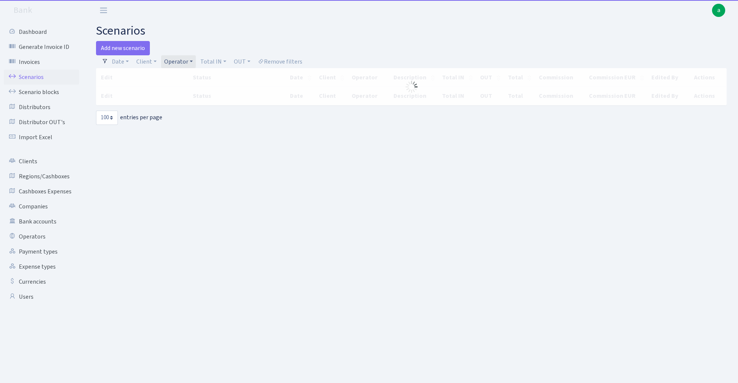
select select "100"
